Goal: Task Accomplishment & Management: Complete application form

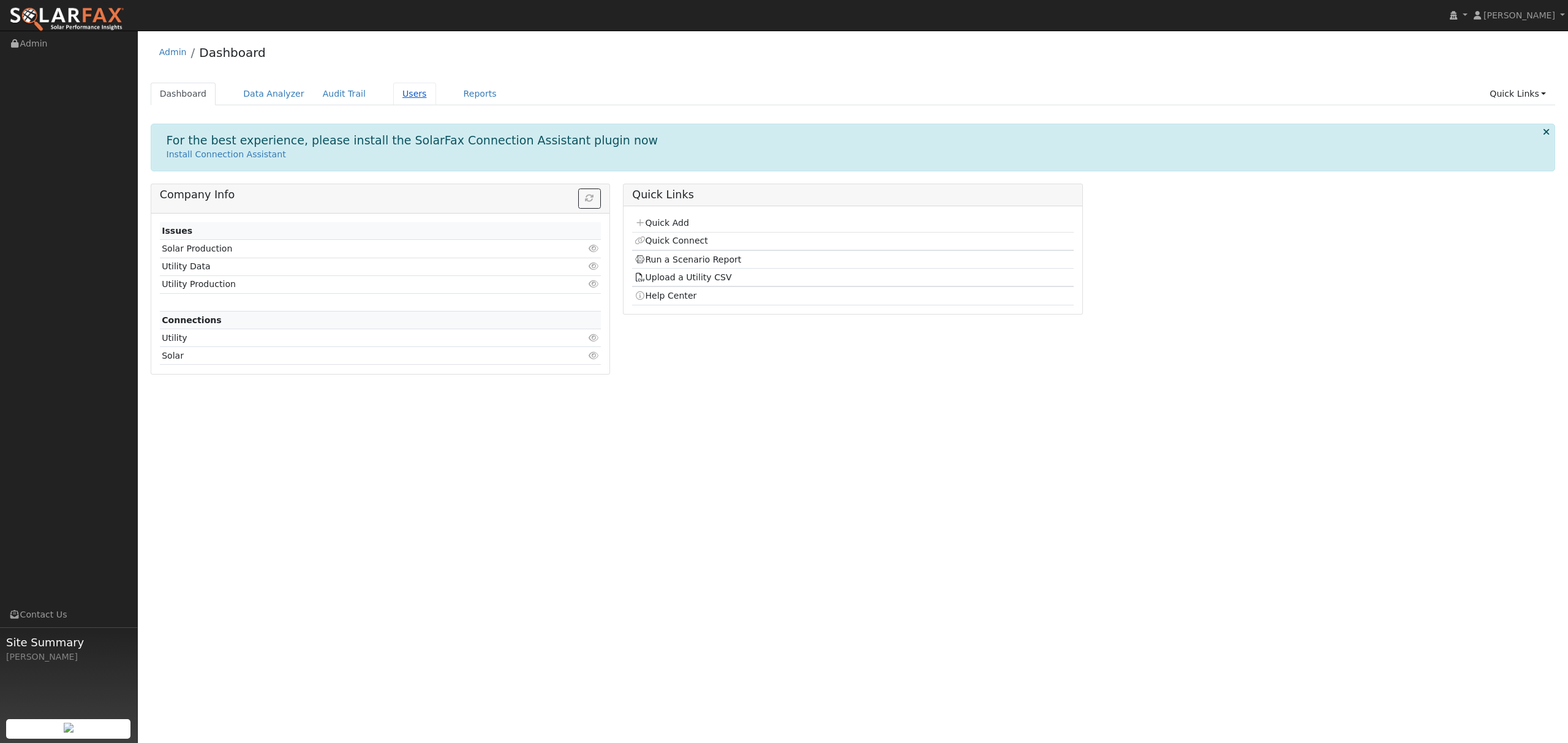
click at [393, 89] on link "Users" at bounding box center [415, 94] width 43 height 23
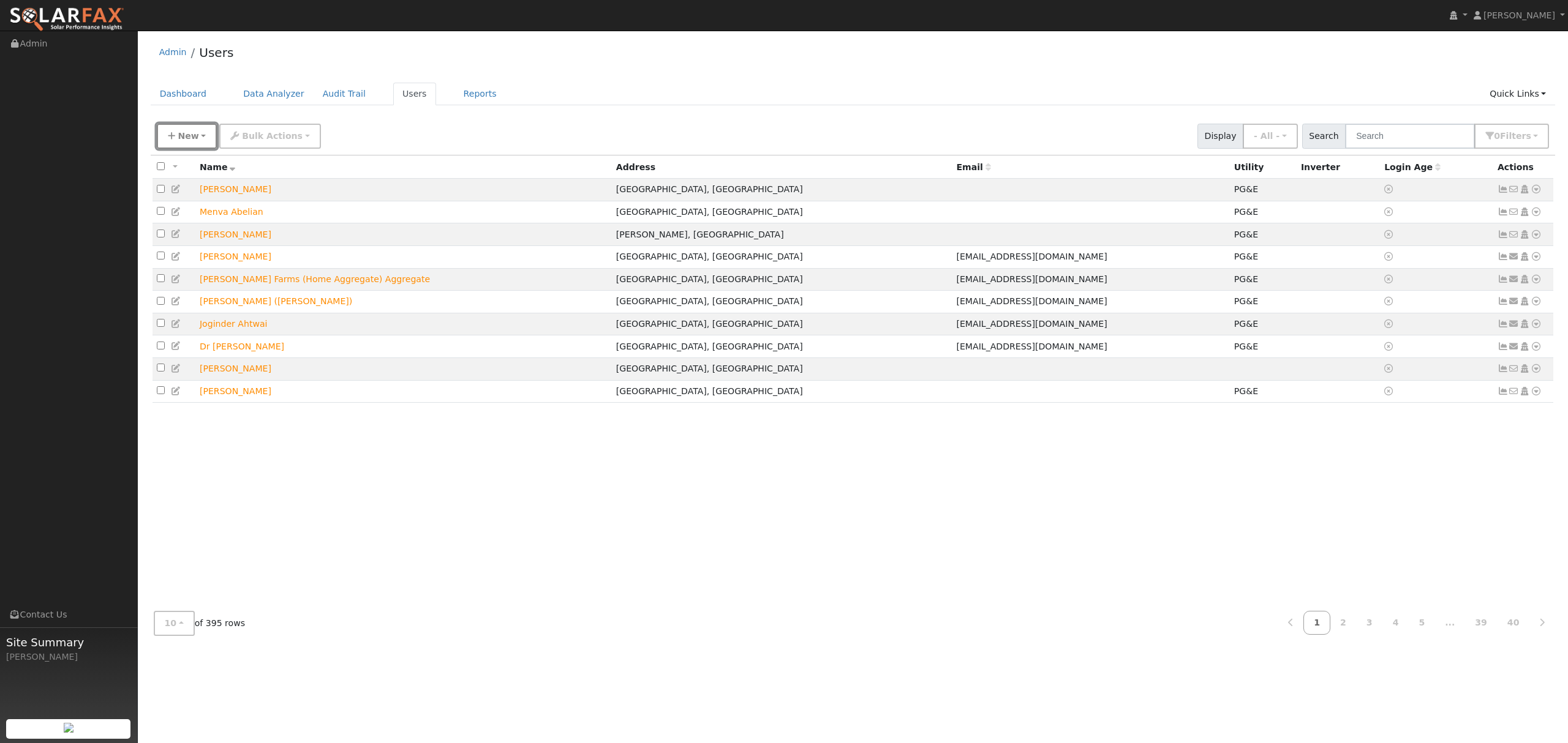
click at [188, 133] on span "New" at bounding box center [188, 135] width 21 height 10
click at [199, 192] on link "Quick Add" at bounding box center [208, 189] width 101 height 17
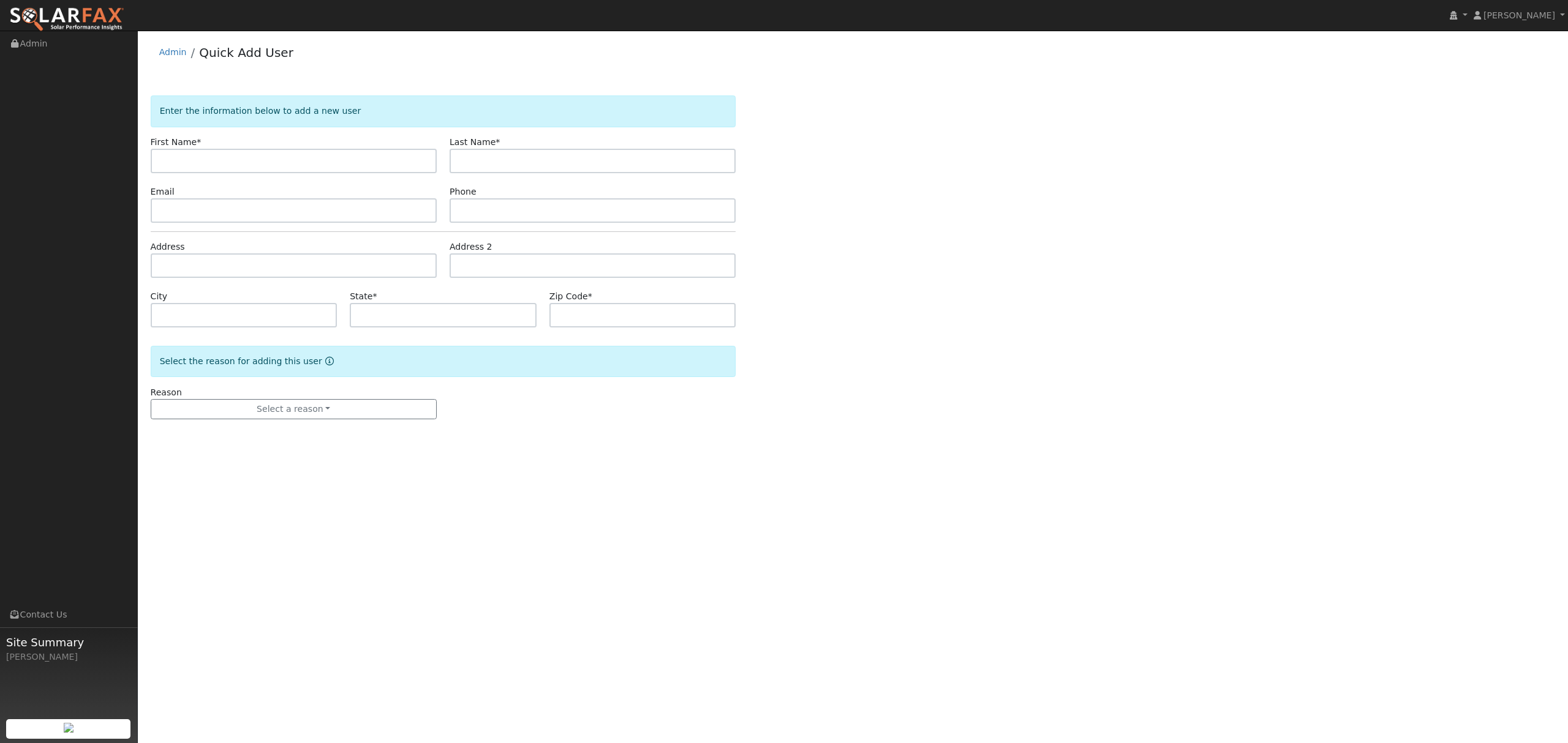
click at [226, 165] on input "text" at bounding box center [293, 160] width 286 height 24
type input "Sachin"
click at [520, 160] on input "text" at bounding box center [592, 160] width 286 height 24
type input "Brahme"
click at [209, 266] on input "text" at bounding box center [293, 265] width 286 height 24
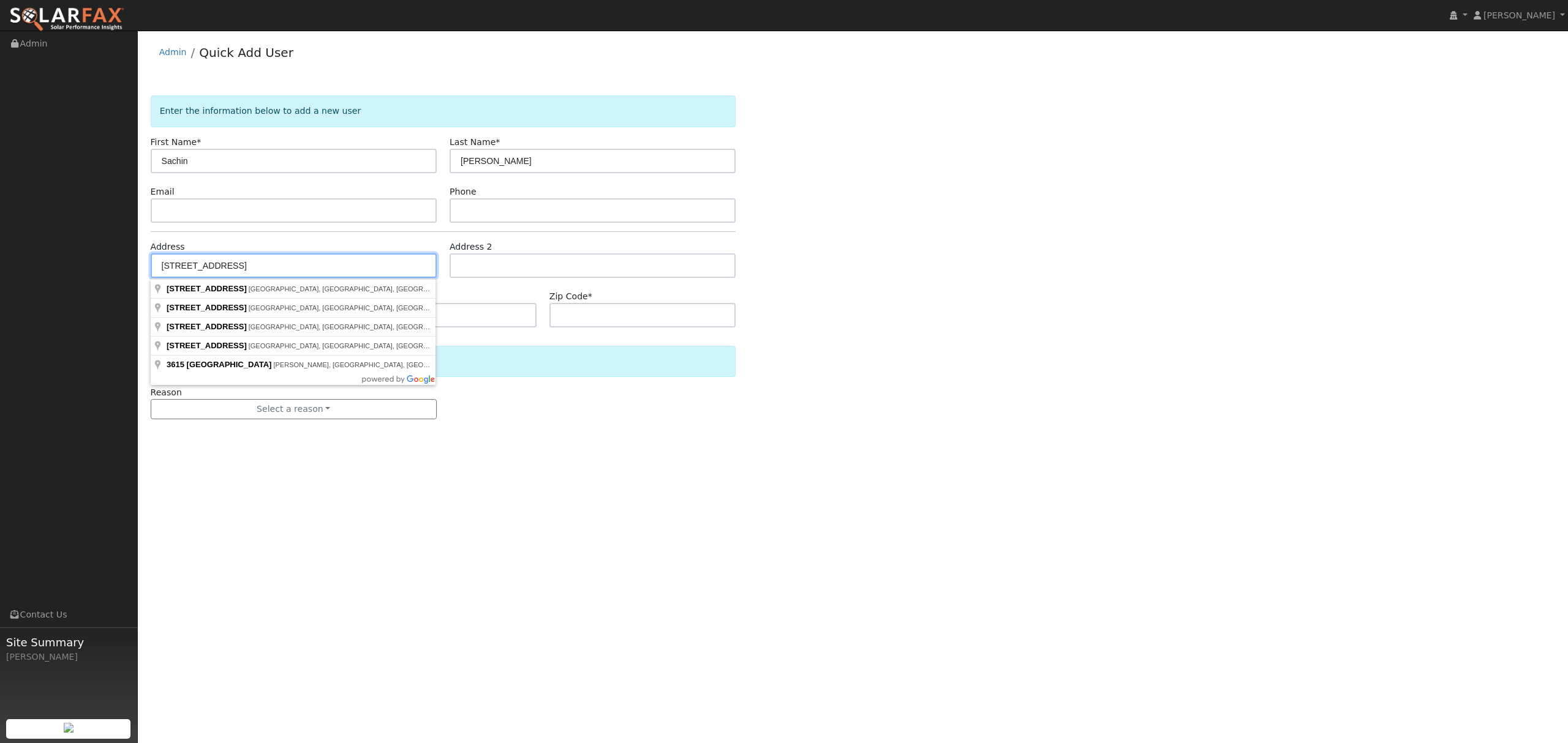
click at [201, 265] on input "3615 squaw road, west" at bounding box center [293, 265] width 286 height 24
click at [287, 263] on input "3615 squaw road, west" at bounding box center [293, 265] width 286 height 24
type input "[STREET_ADDRESS]"
type input "Sacramento"
type input "CA"
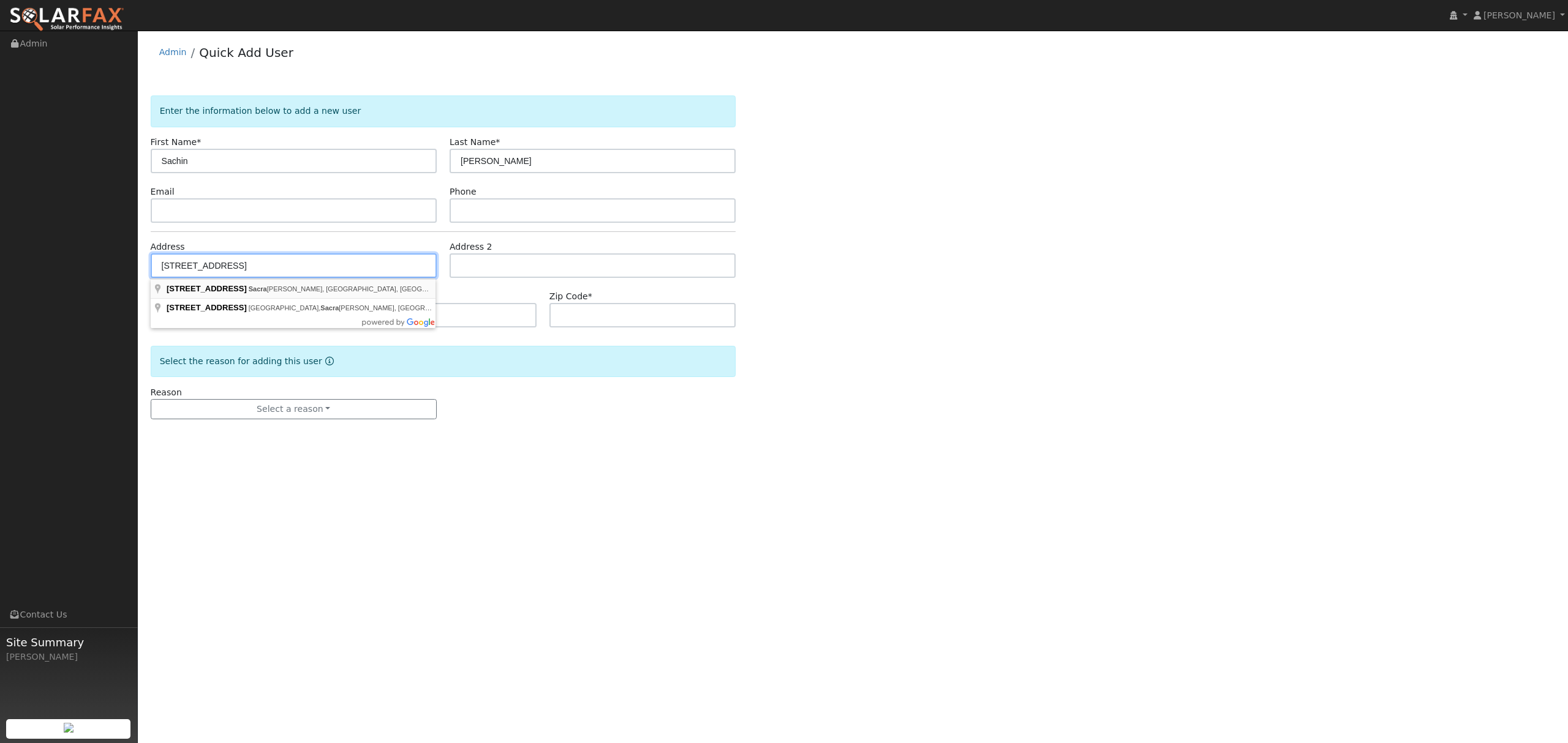
type input "95826"
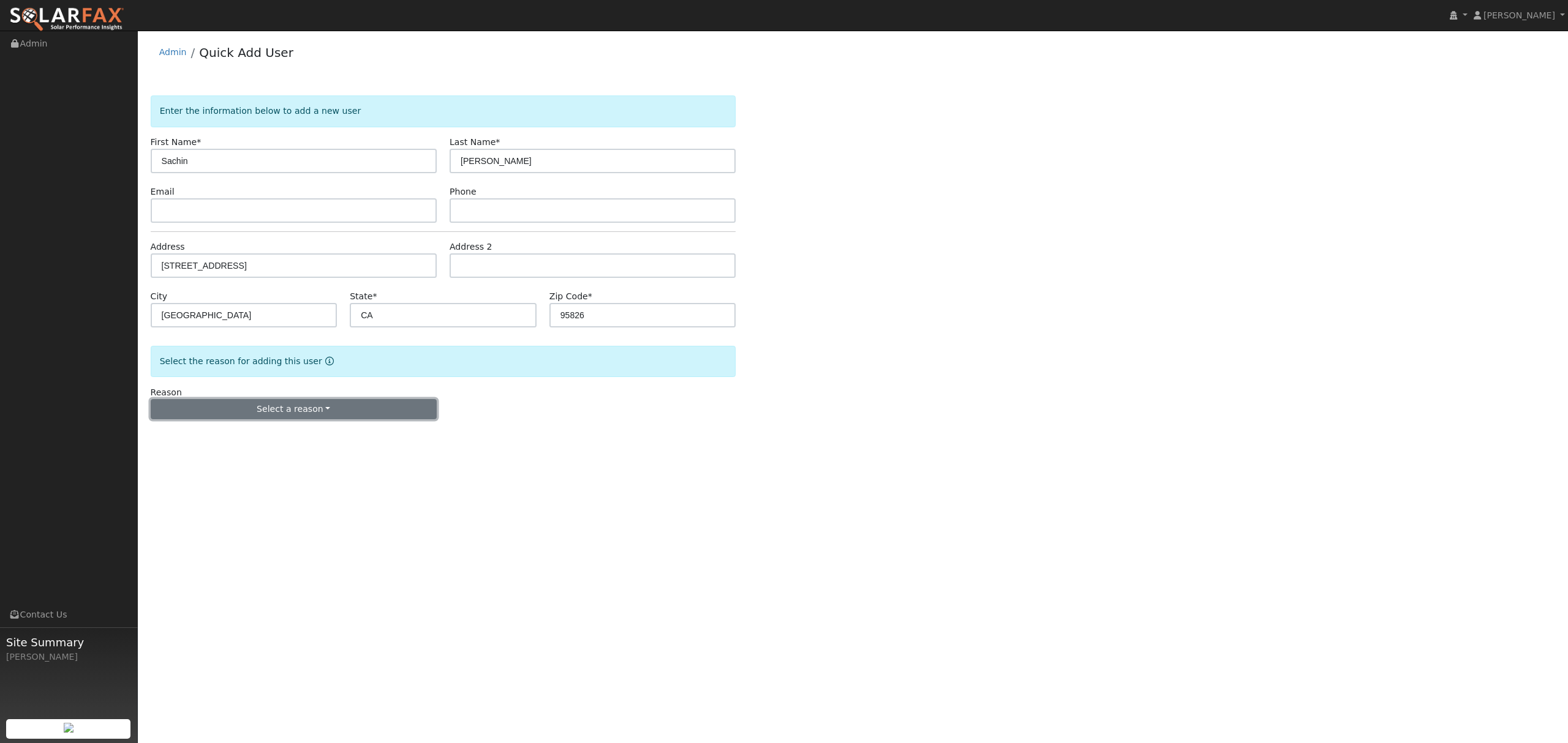
click at [322, 412] on button "Select a reason" at bounding box center [293, 409] width 286 height 21
click at [208, 451] on link "New customer adding solar" at bounding box center [219, 452] width 135 height 17
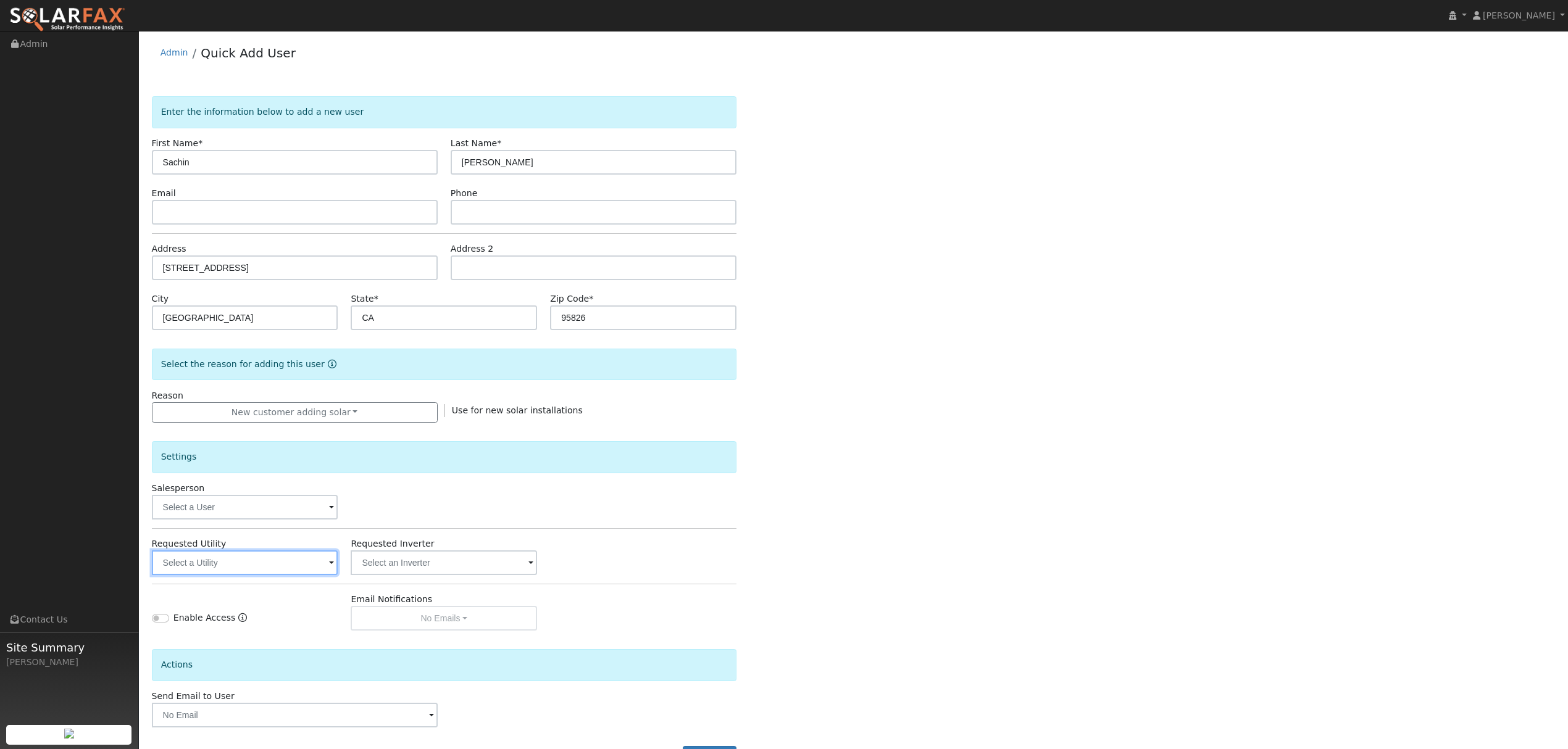
click at [282, 558] on input "text" at bounding box center [245, 562] width 187 height 24
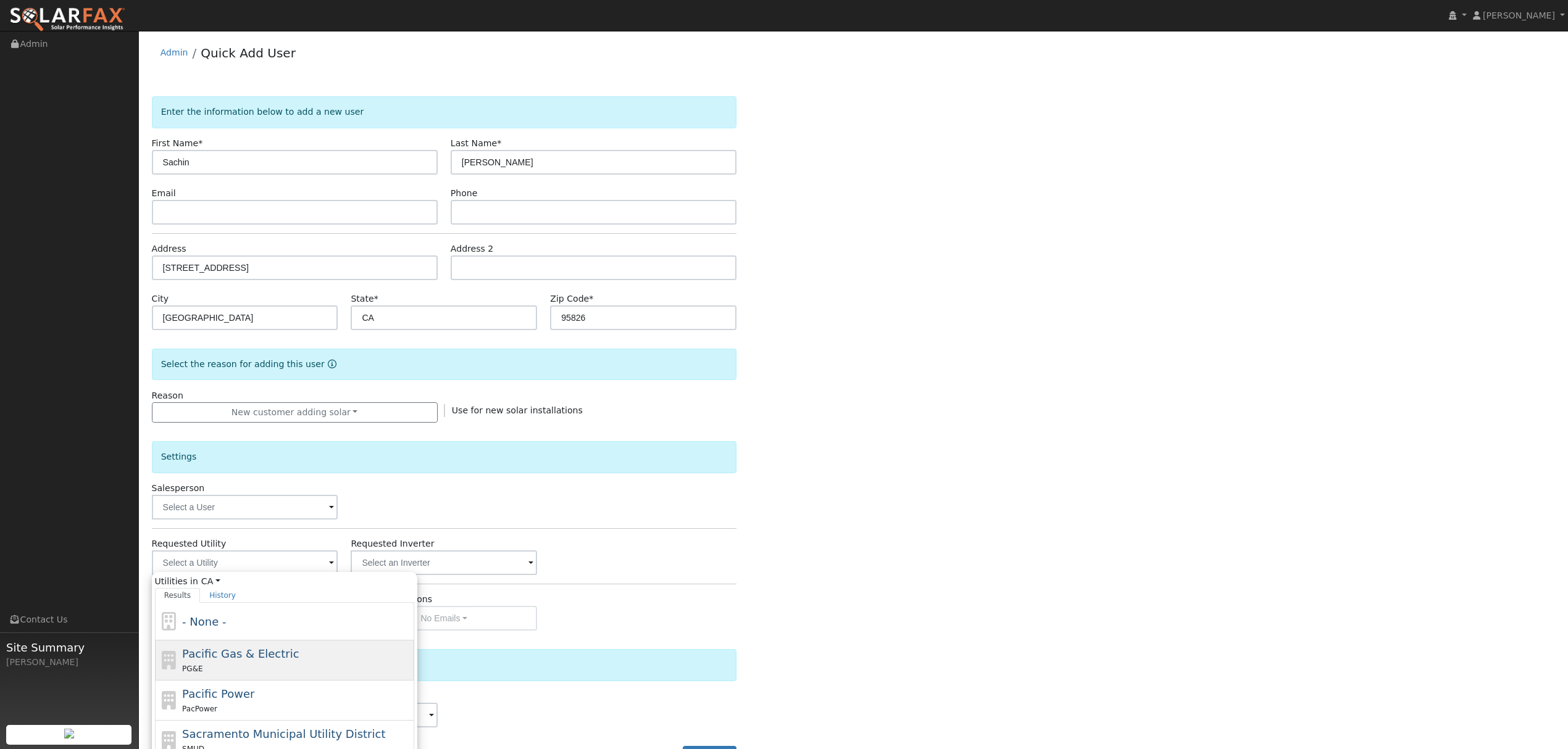
click at [239, 650] on span "Pacific Gas & Electric" at bounding box center [240, 654] width 117 height 13
type input "Pacific Gas & Electric"
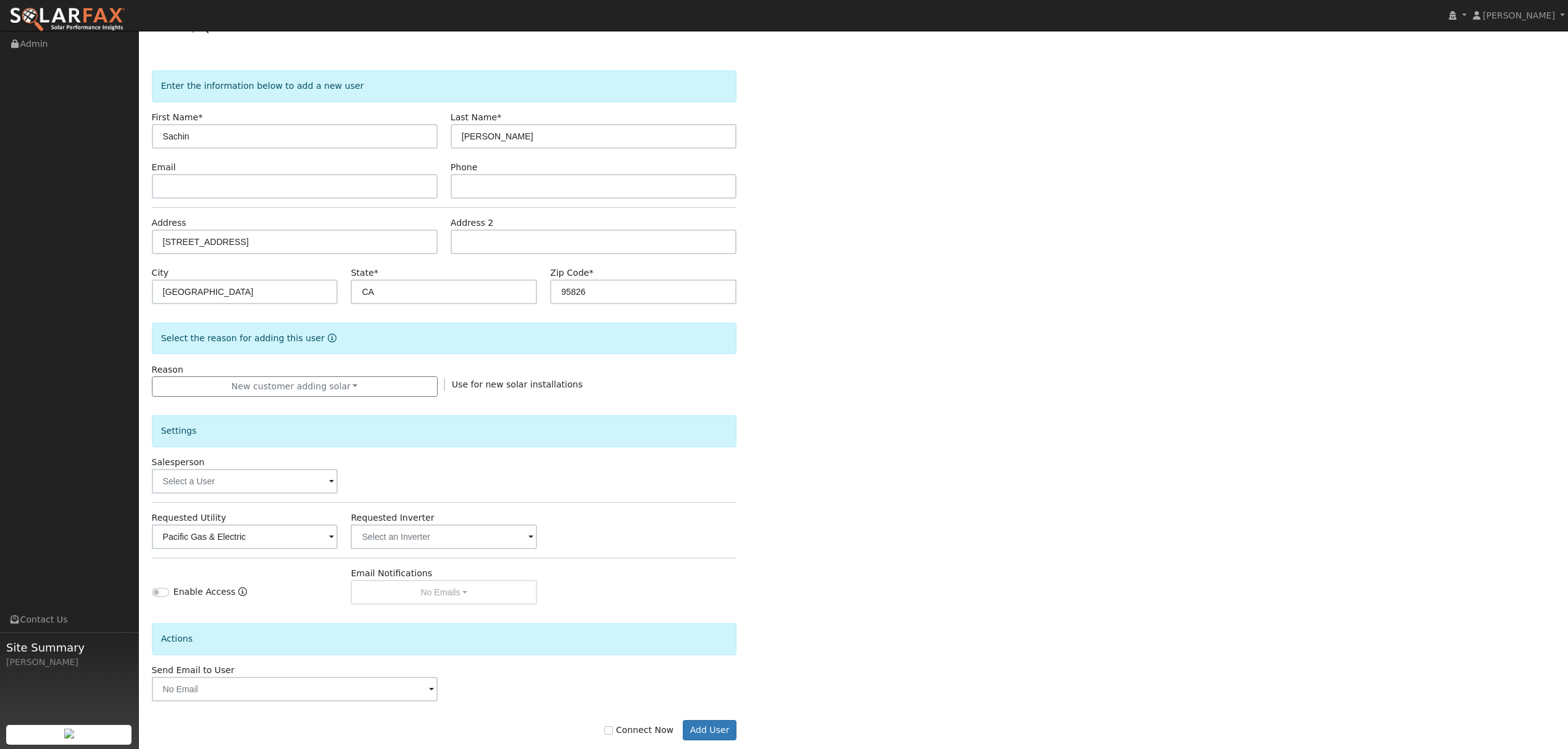
scroll to position [50, 0]
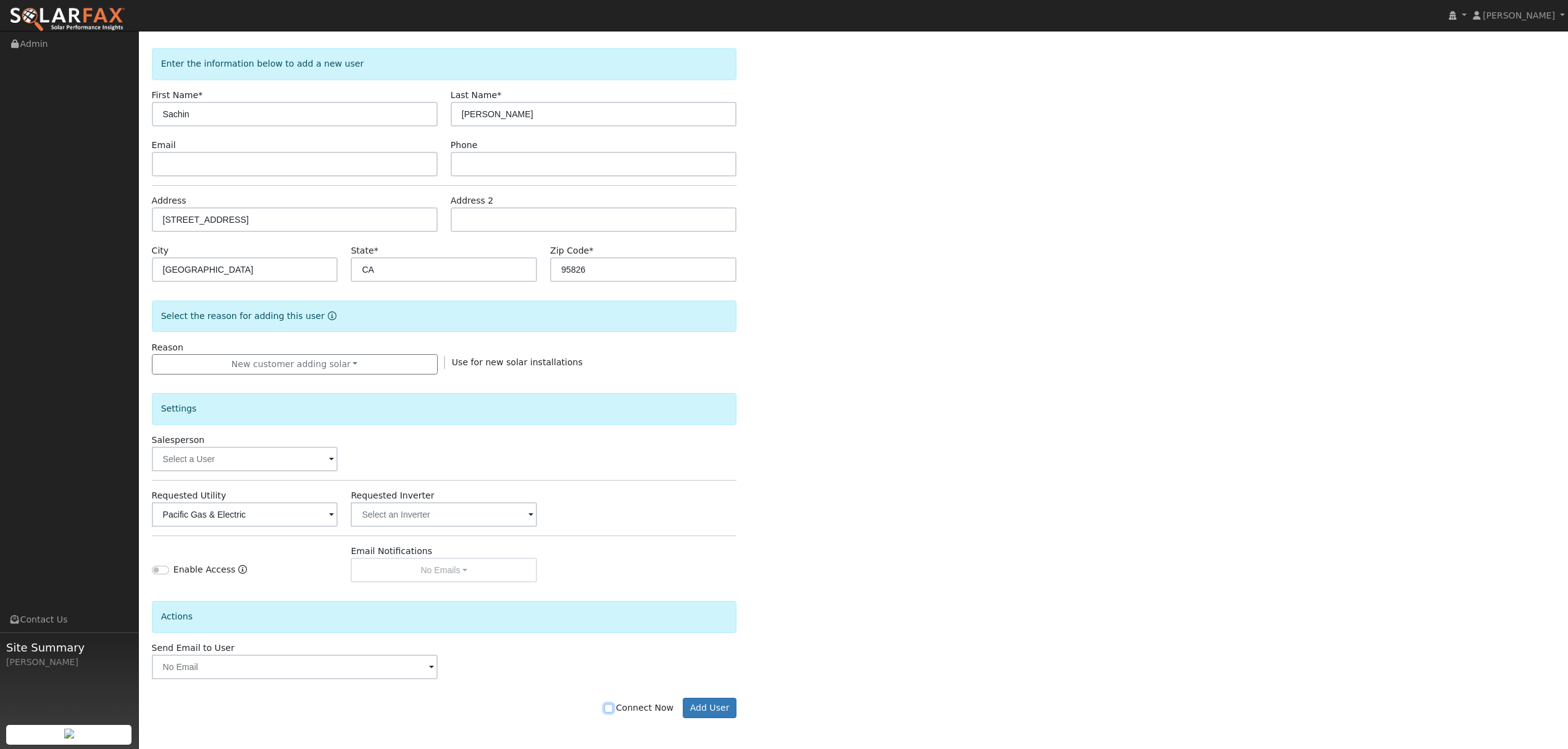
drag, startPoint x: 615, startPoint y: 709, endPoint x: 648, endPoint y: 715, distance: 33.5
click at [613, 708] on input "Connect Now" at bounding box center [608, 708] width 9 height 9
checkbox input "true"
click at [714, 709] on button "Add User" at bounding box center [709, 709] width 53 height 21
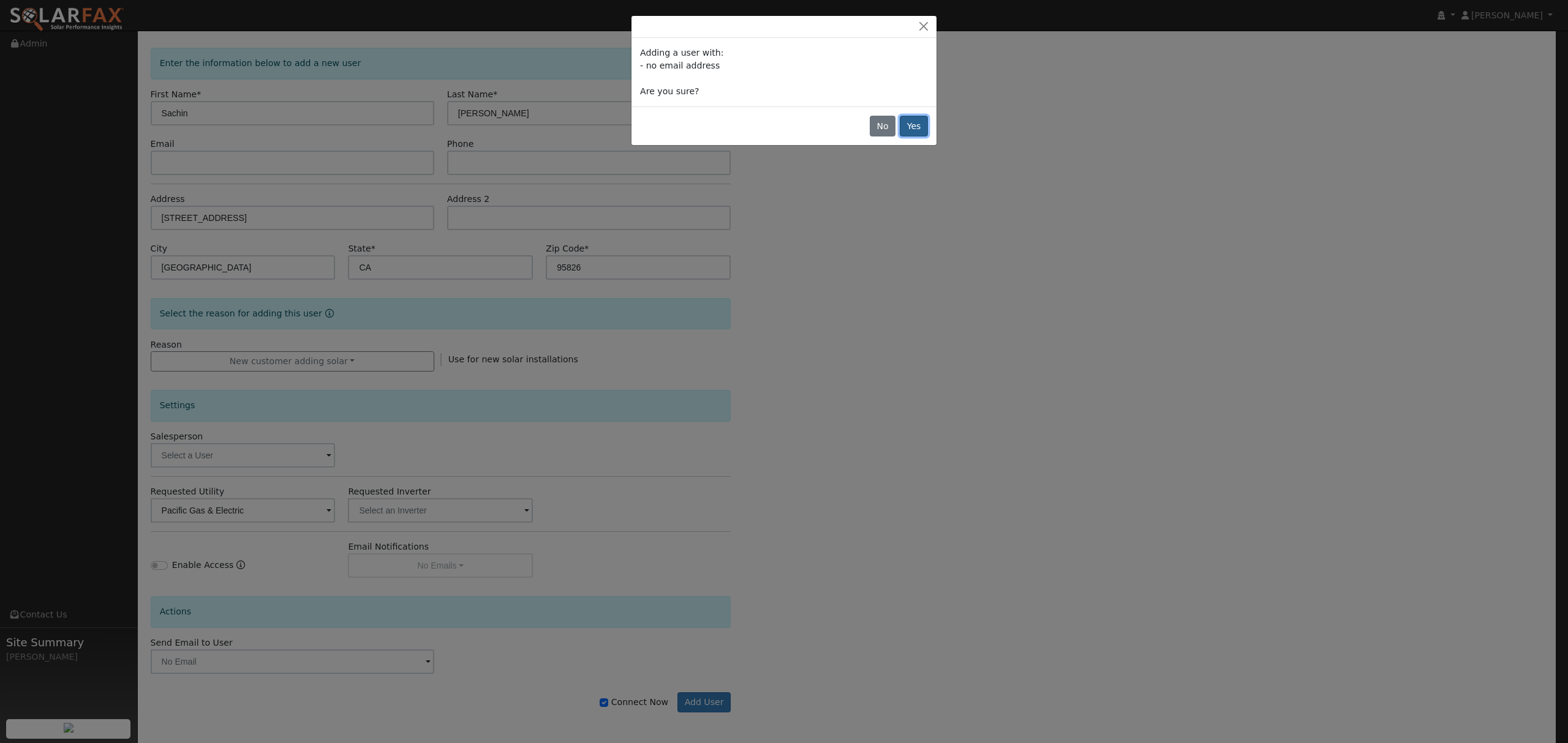
click at [913, 124] on button "Yes" at bounding box center [914, 126] width 28 height 21
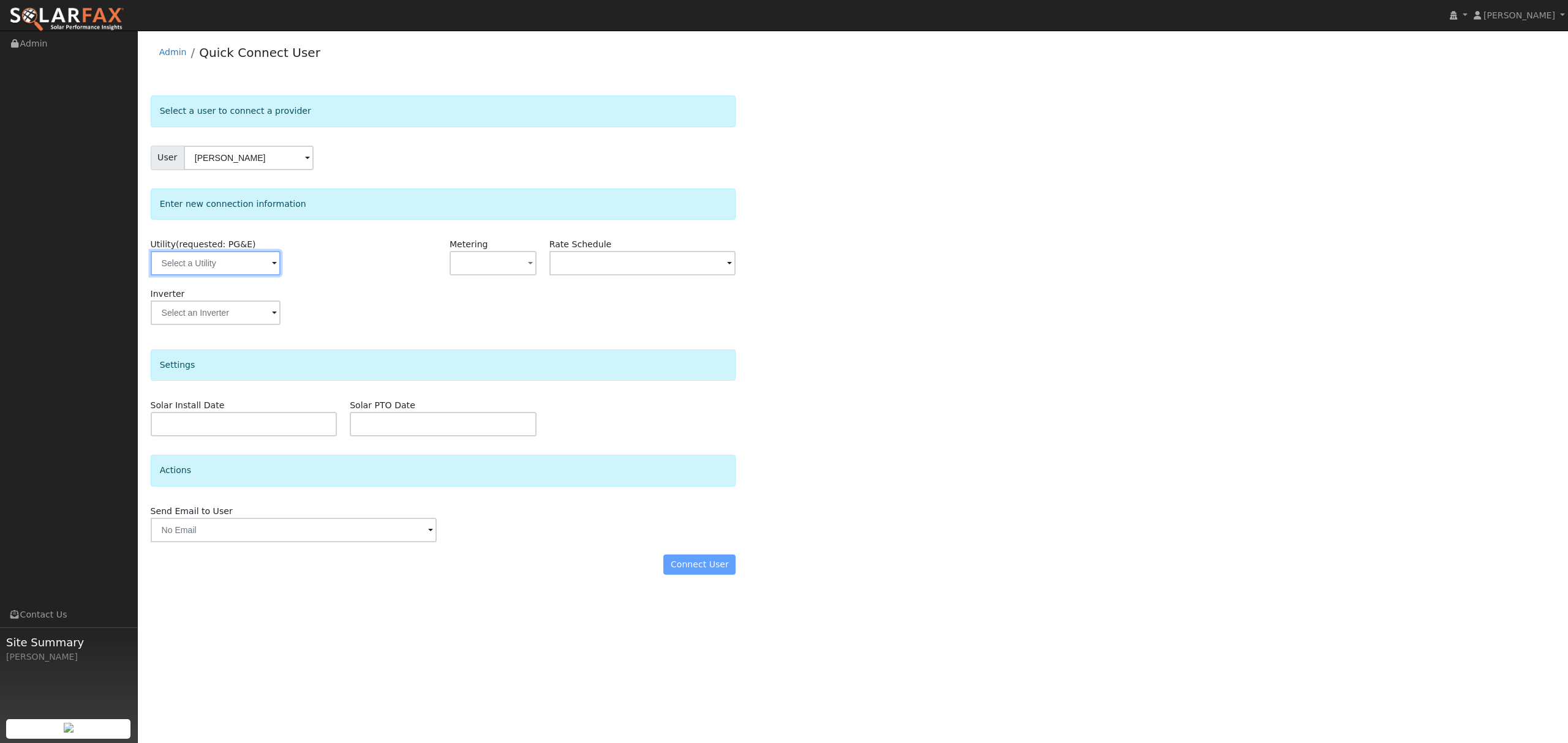
click at [236, 264] on input "text" at bounding box center [215, 263] width 130 height 24
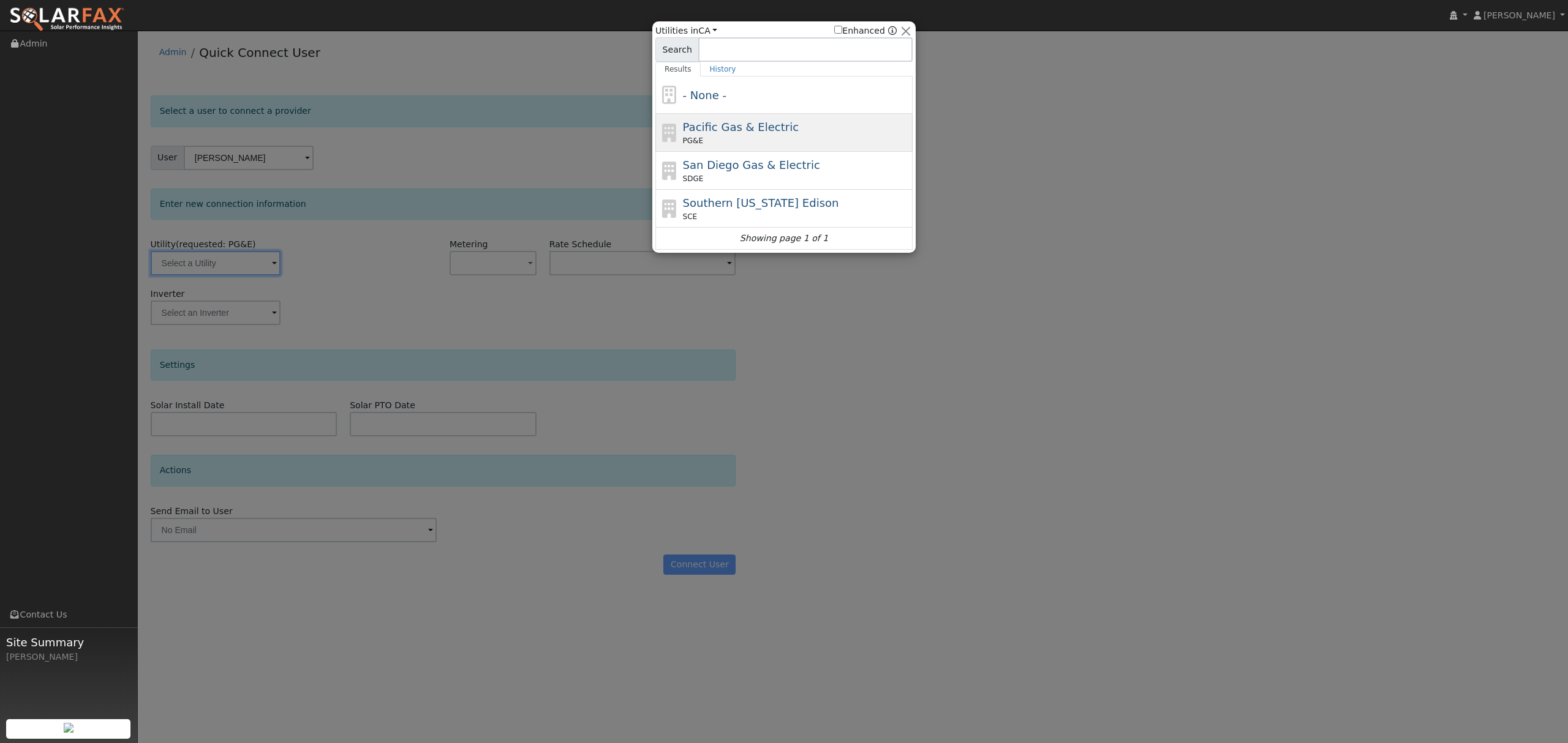
click at [755, 143] on div "PG&E" at bounding box center [796, 141] width 227 height 11
type input "PG&E"
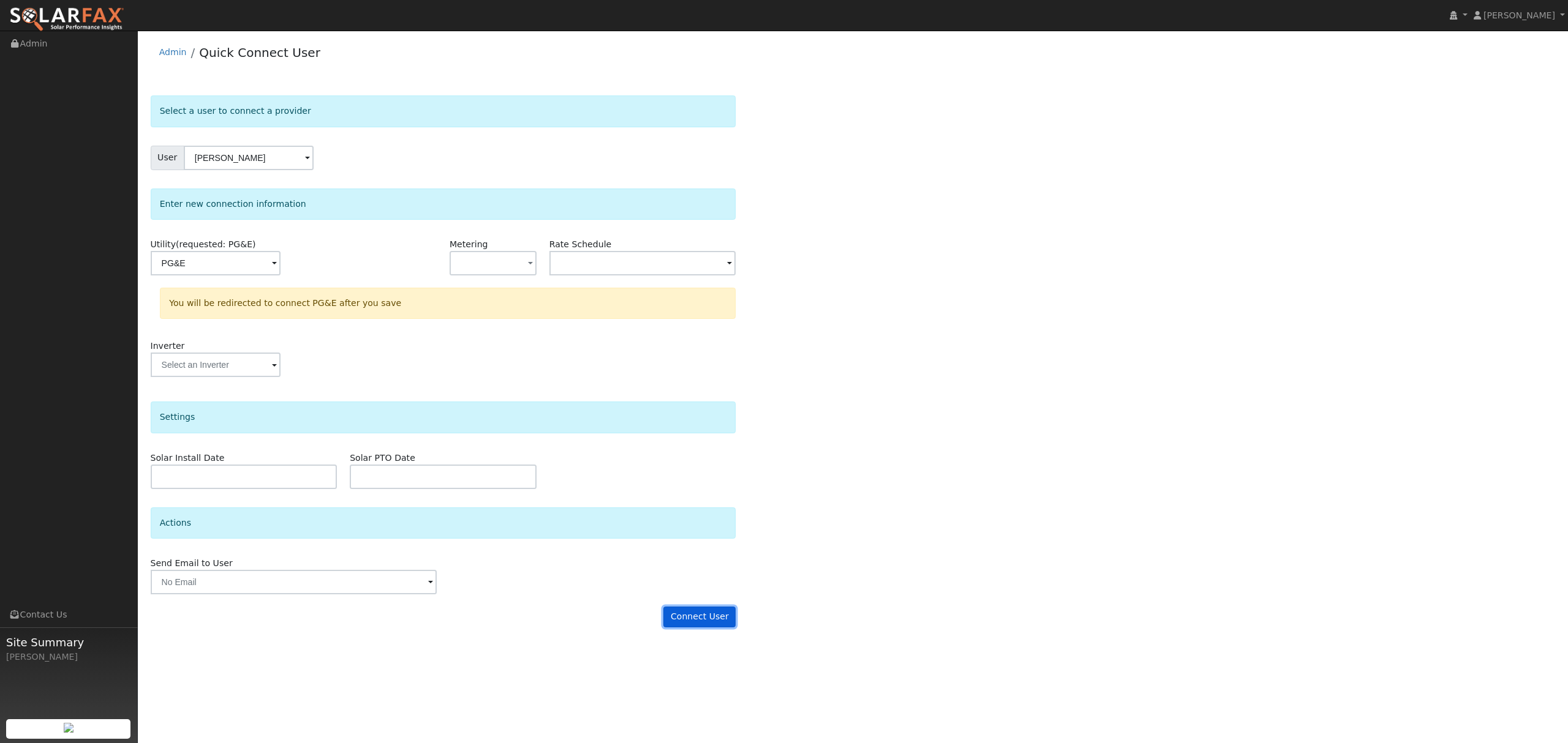
click at [711, 623] on button "Connect User" at bounding box center [700, 617] width 72 height 21
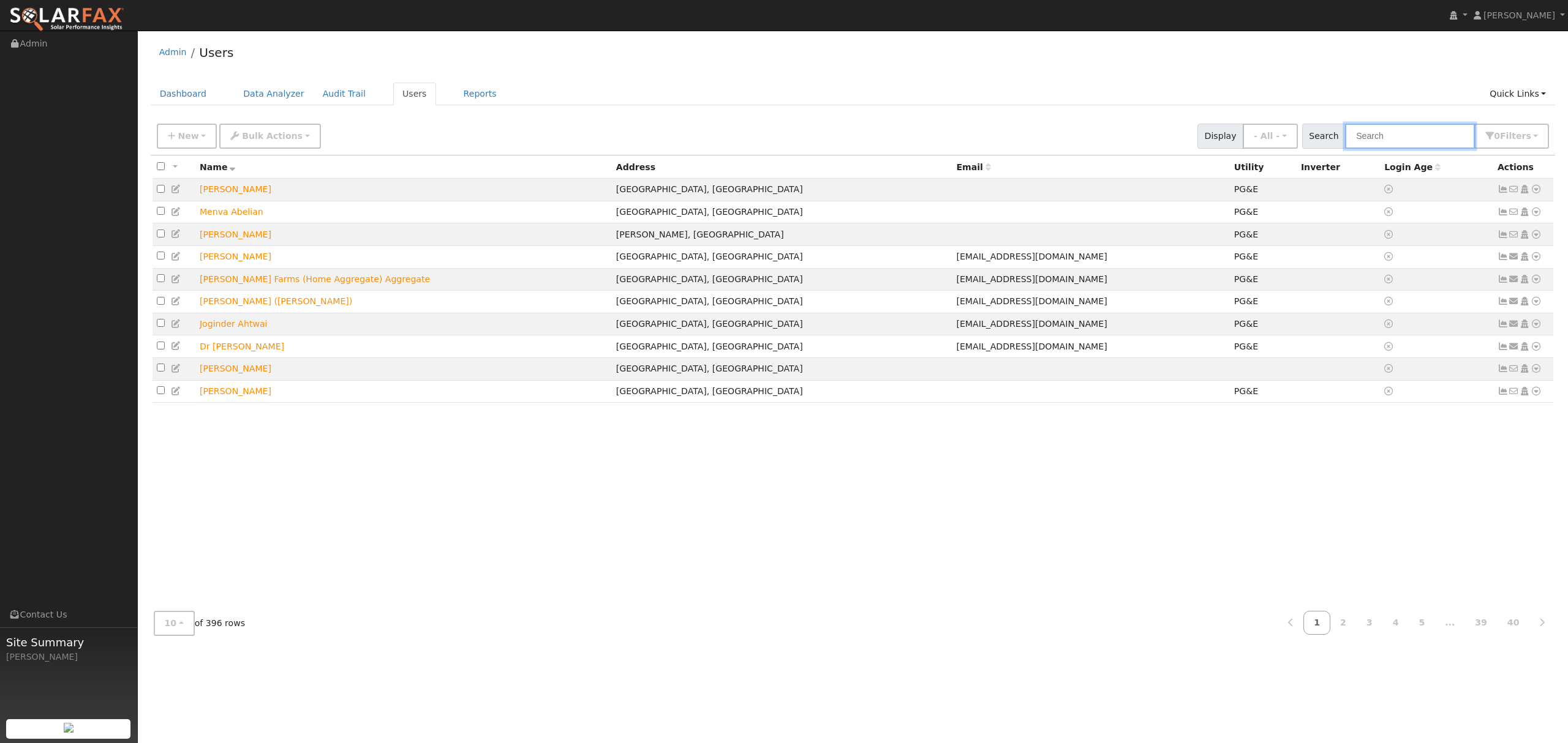
click at [1409, 140] on input "text" at bounding box center [1410, 136] width 130 height 25
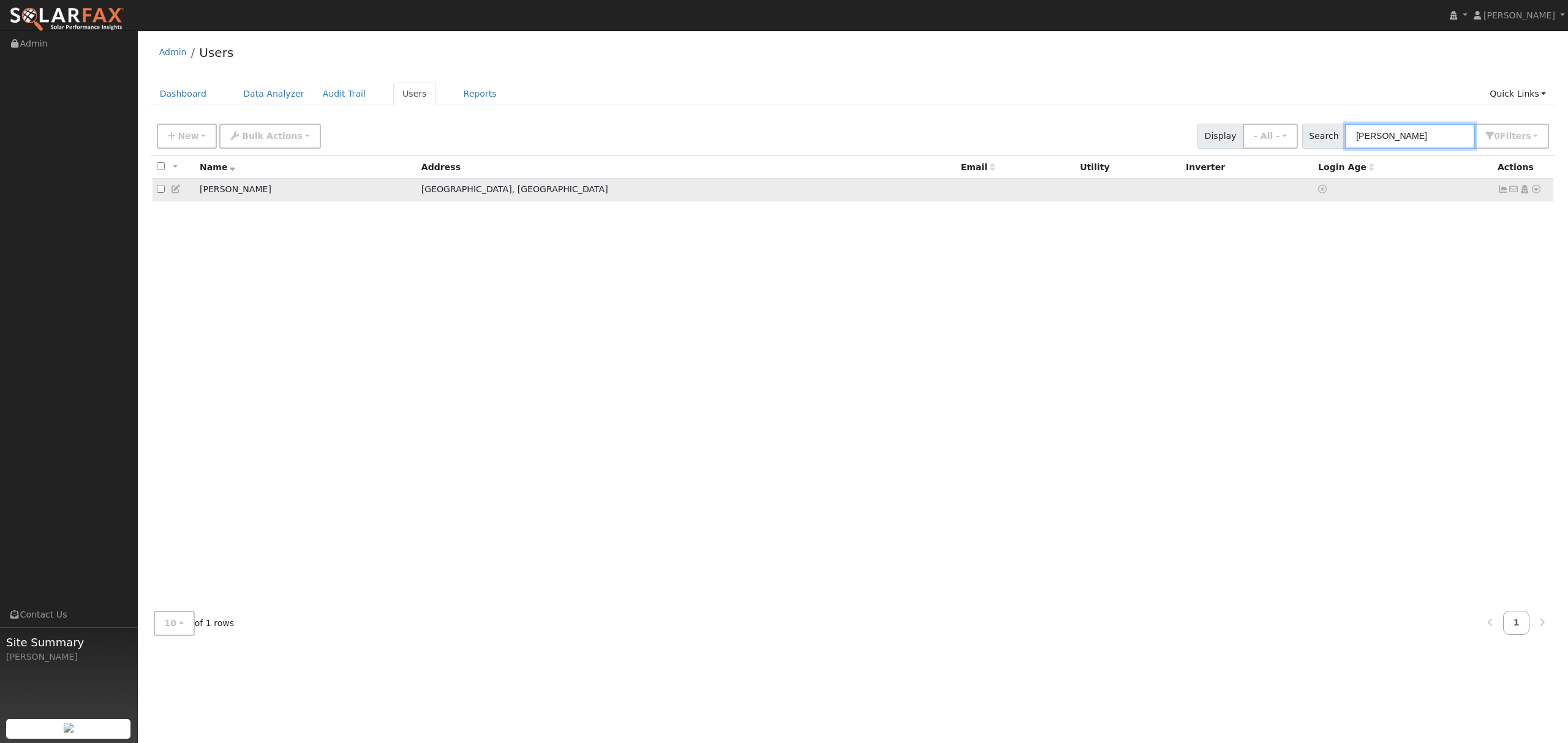
type input "brahme"
click at [1537, 187] on icon at bounding box center [1536, 189] width 11 height 9
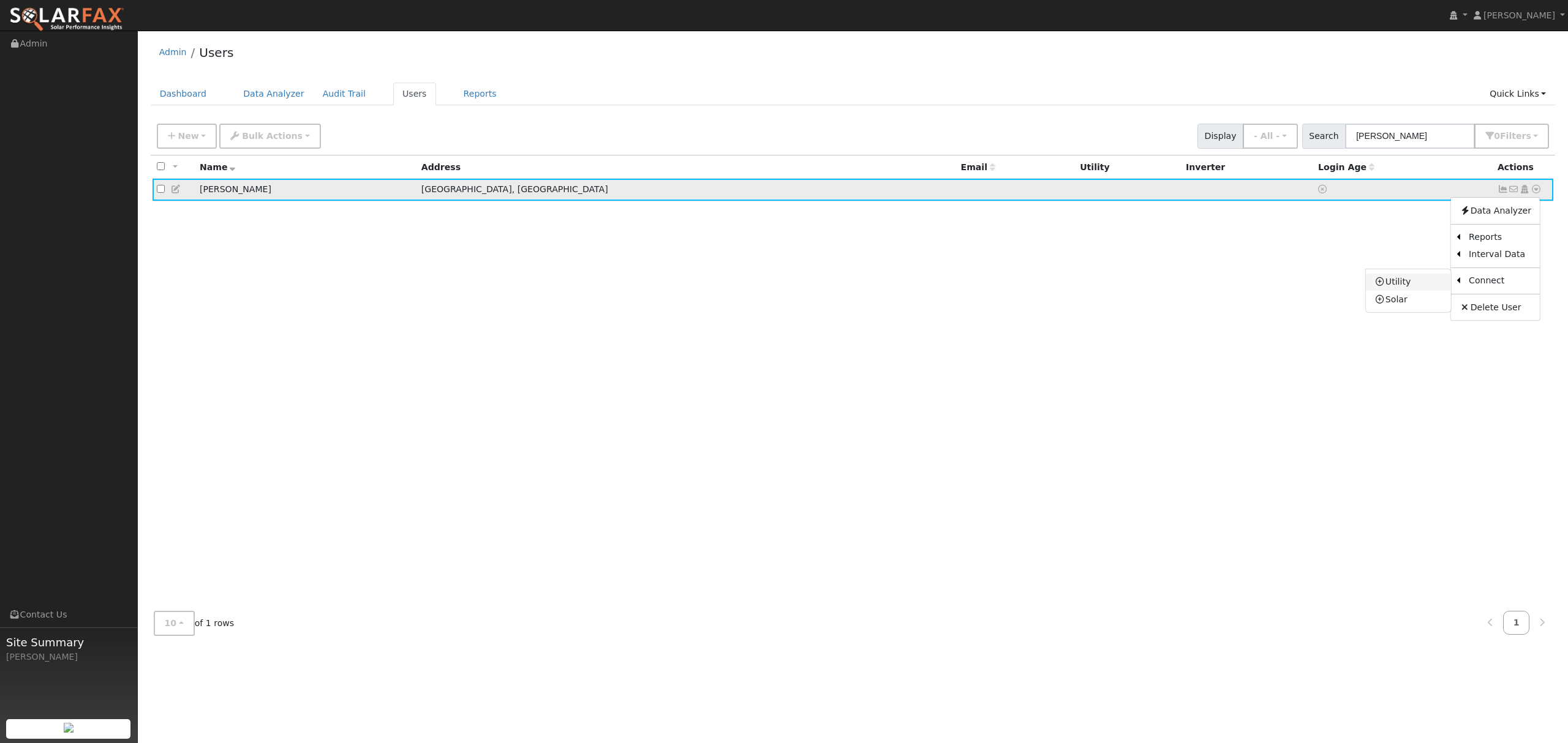
click at [1391, 290] on link "Utility" at bounding box center [1408, 282] width 85 height 17
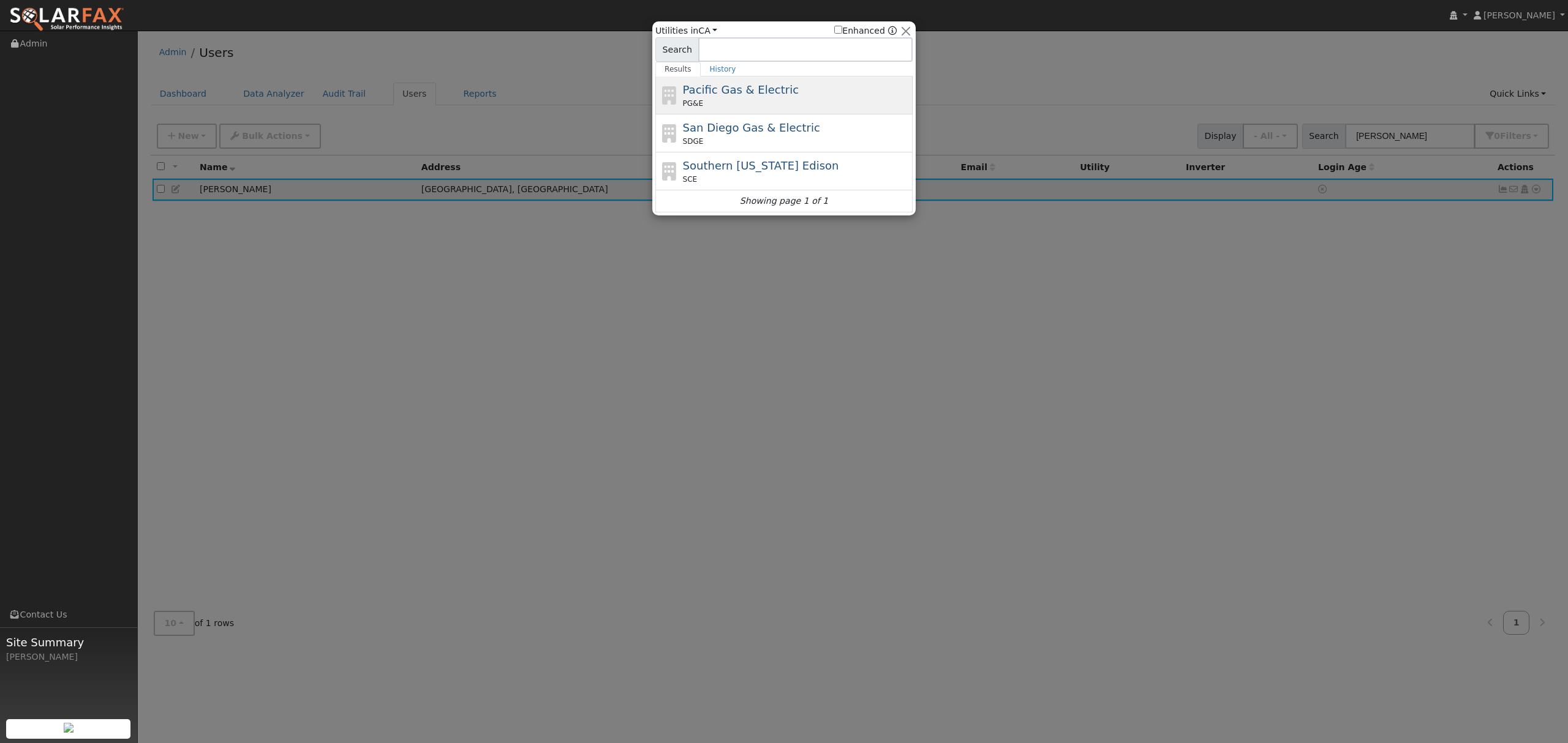
click at [738, 94] on span "Pacific Gas & Electric" at bounding box center [741, 90] width 116 height 13
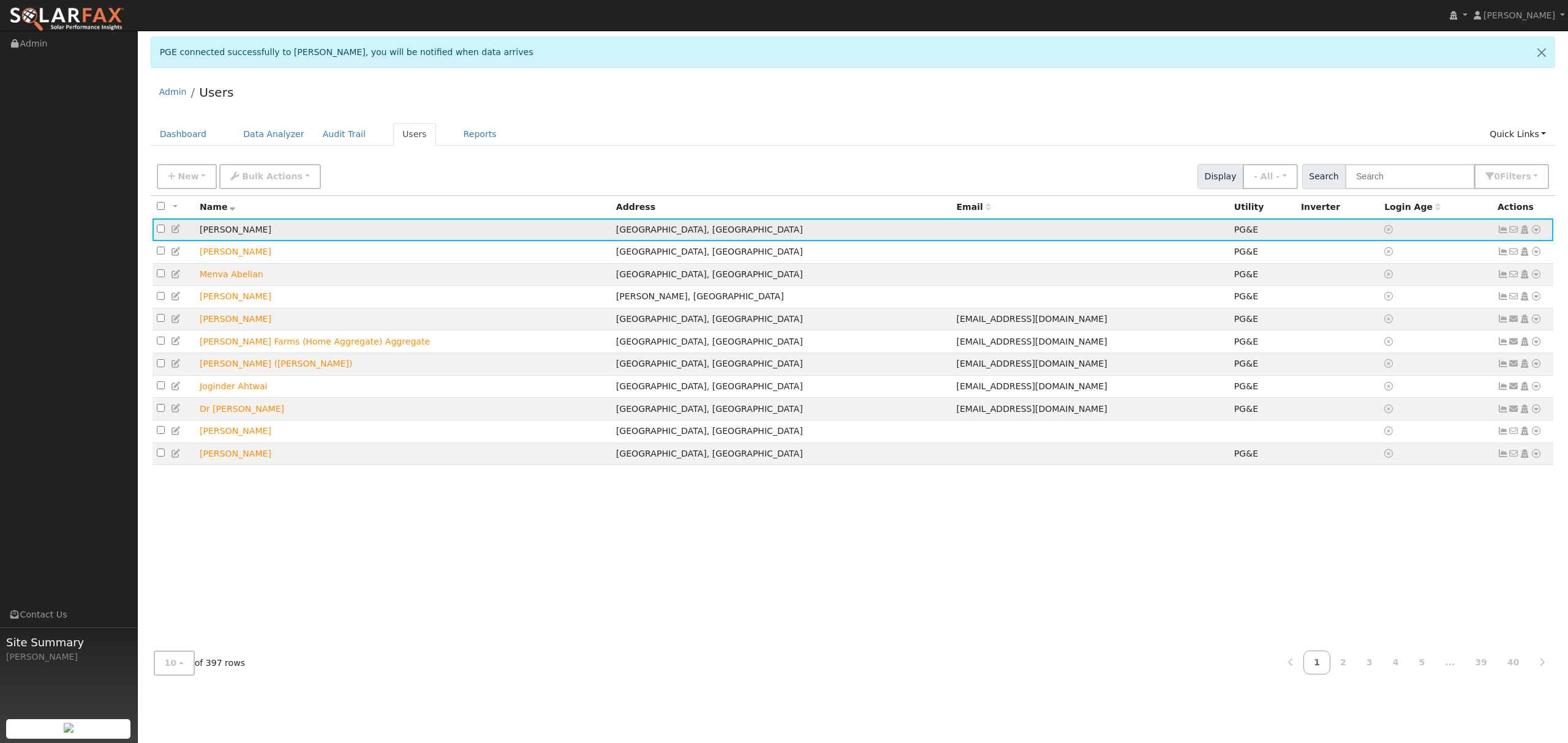
click at [1539, 228] on icon at bounding box center [1536, 229] width 11 height 9
click at [1519, 246] on link "Data Analyzer" at bounding box center [1495, 251] width 89 height 17
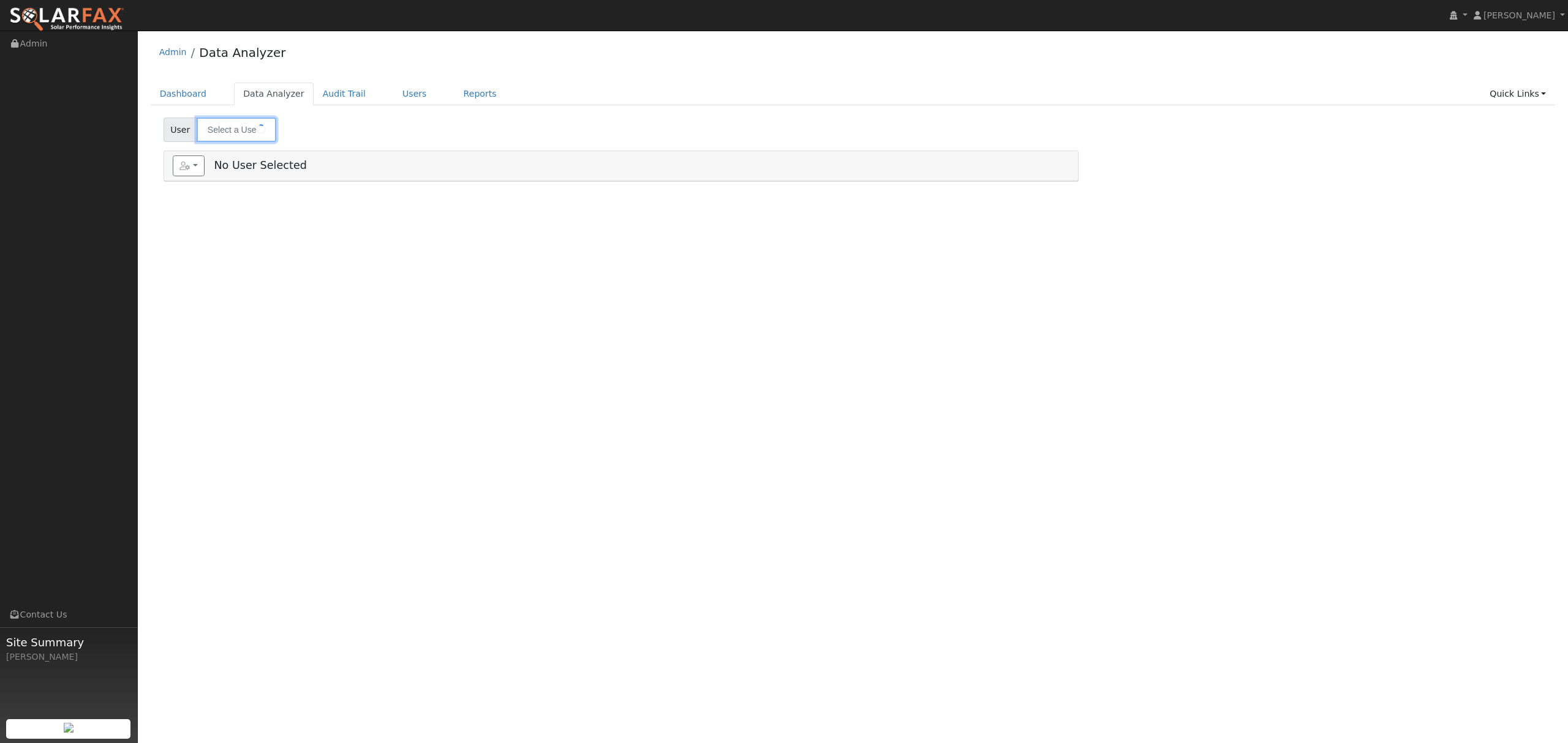
type input "[PERSON_NAME]"
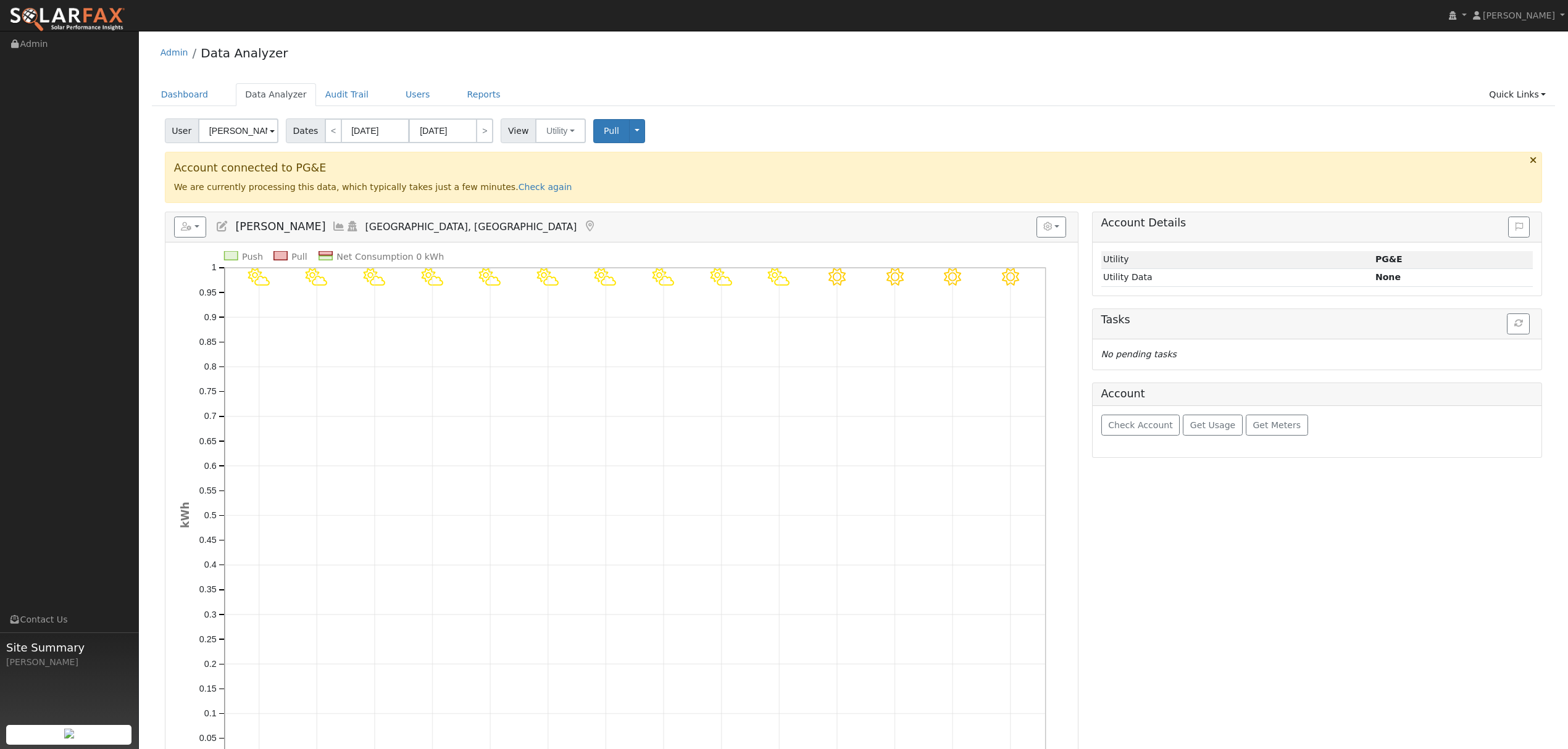
click at [332, 226] on icon at bounding box center [339, 226] width 14 height 11
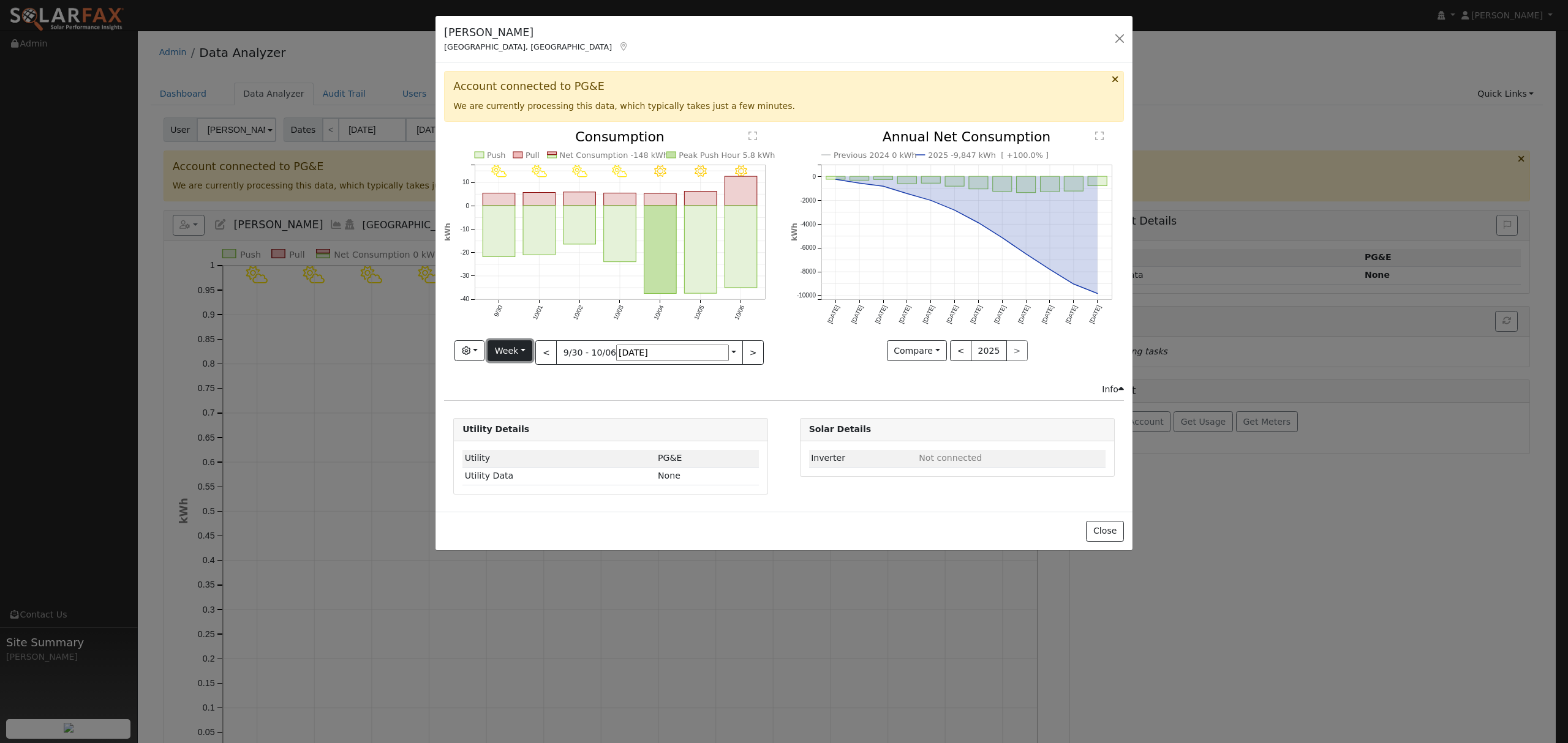
click at [532, 344] on button "Week" at bounding box center [510, 351] width 45 height 21
click at [571, 425] on link "Year" at bounding box center [531, 428] width 85 height 17
type input "[DATE]"
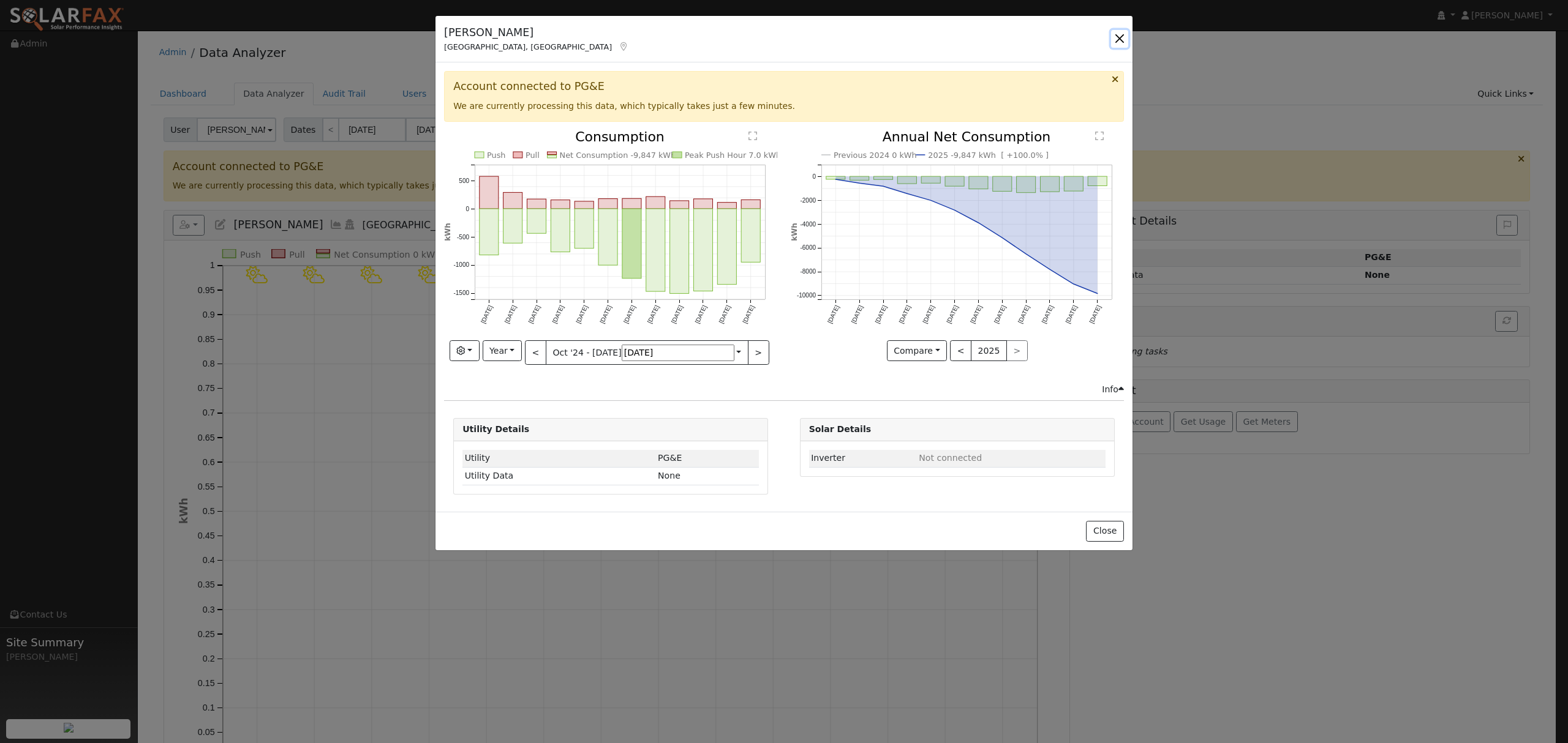
click at [1120, 40] on button "button" at bounding box center [1120, 39] width 17 height 17
